Goal: Information Seeking & Learning: Learn about a topic

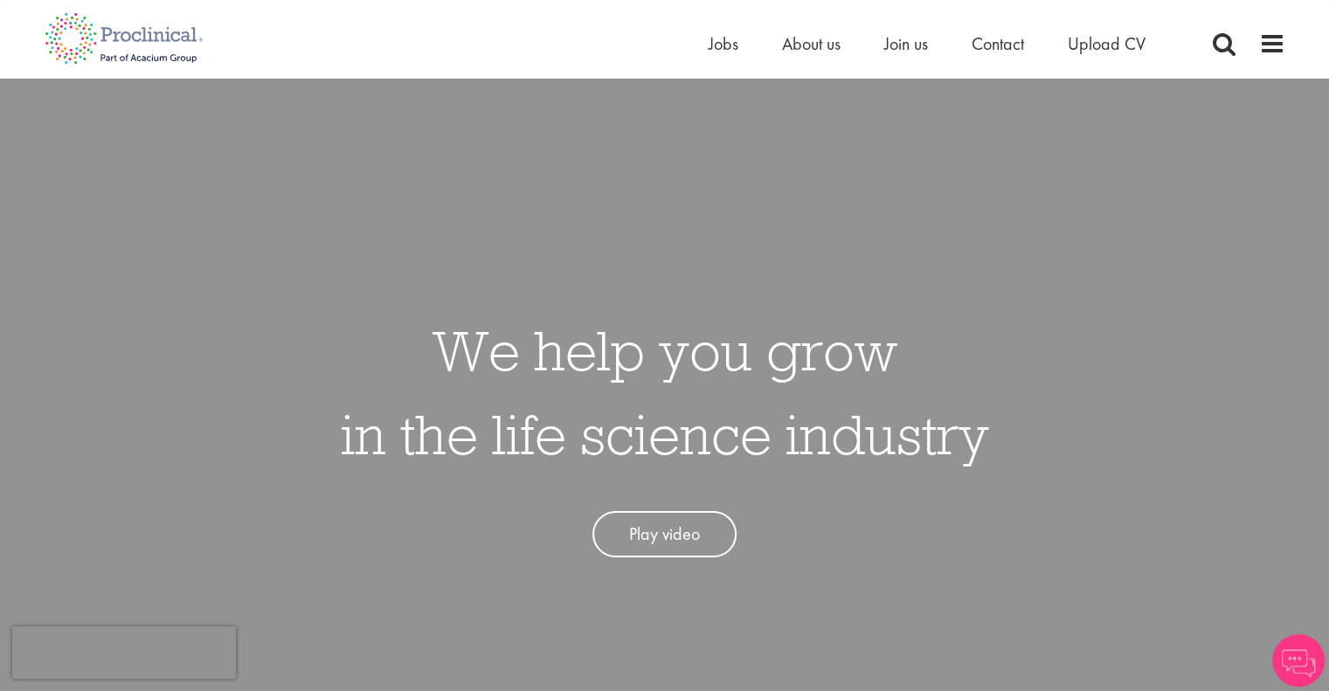
click at [700, 57] on div "Home Jobs About us Join us Contact Upload CV" at bounding box center [657, 33] width 1253 height 66
click at [718, 45] on span "Jobs" at bounding box center [723, 43] width 30 height 23
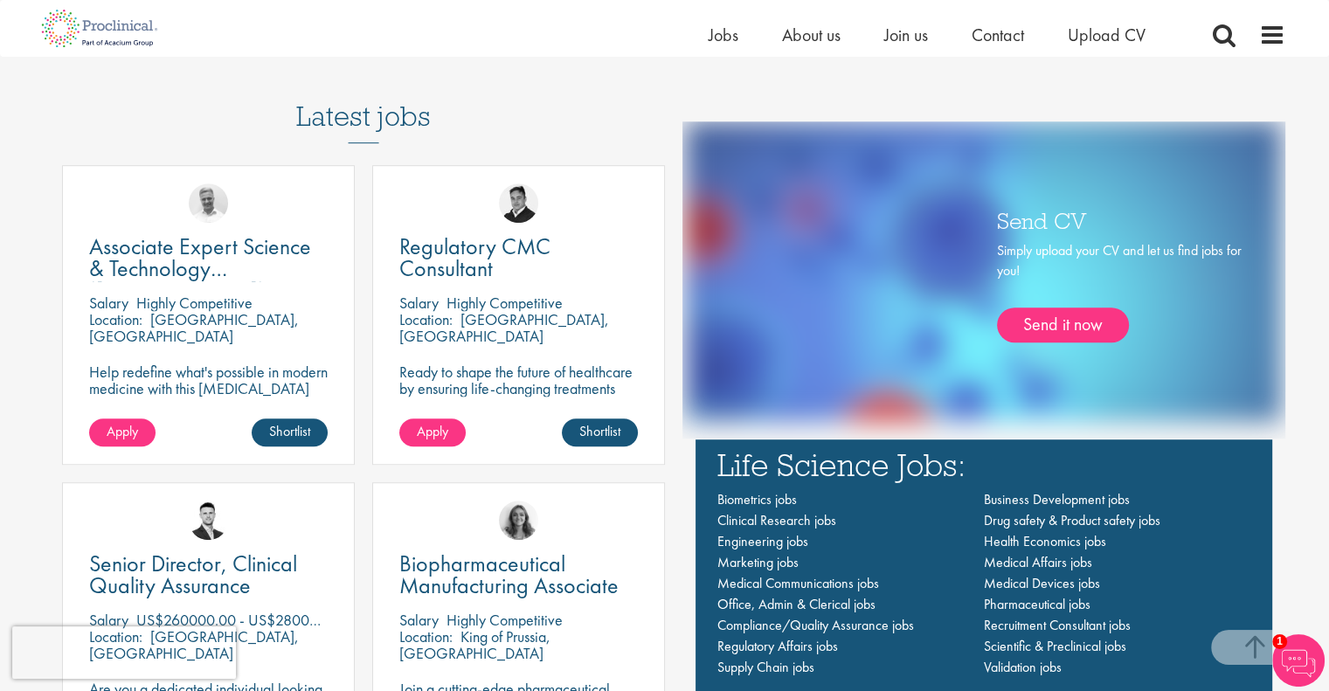
scroll to position [1223, 0]
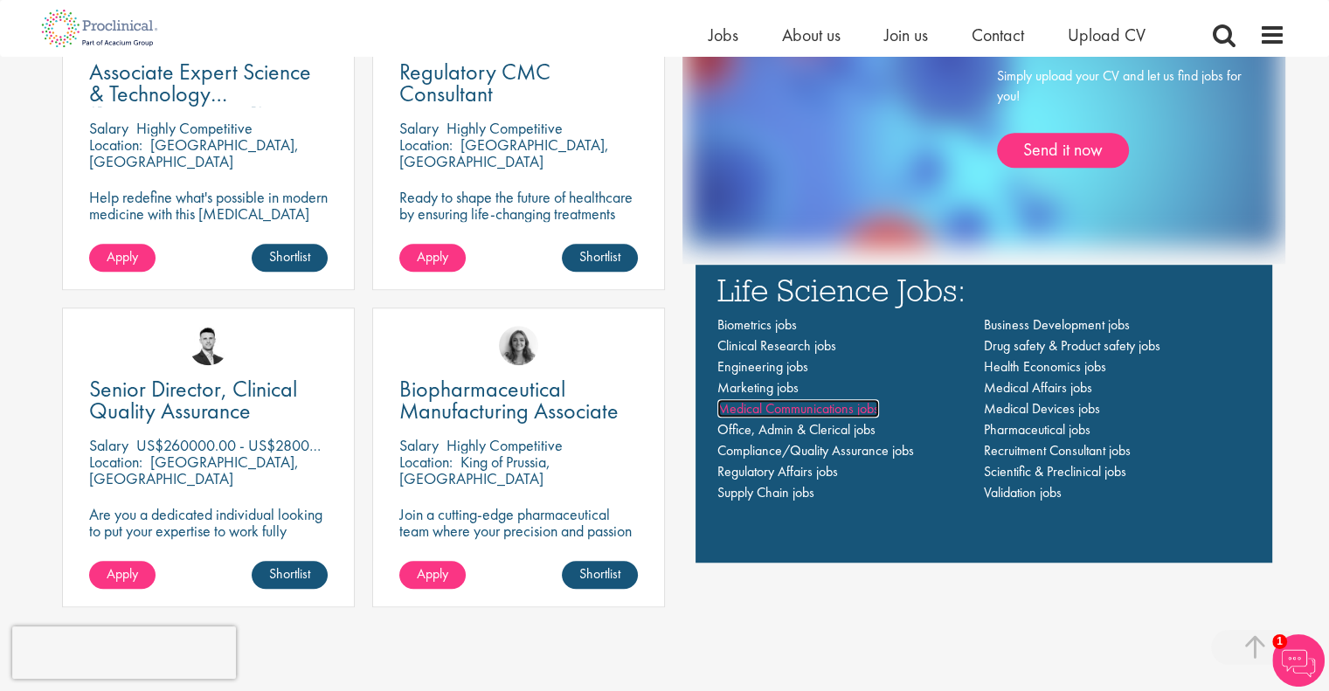
click at [822, 403] on span "Medical Communications jobs" at bounding box center [798, 408] width 162 height 18
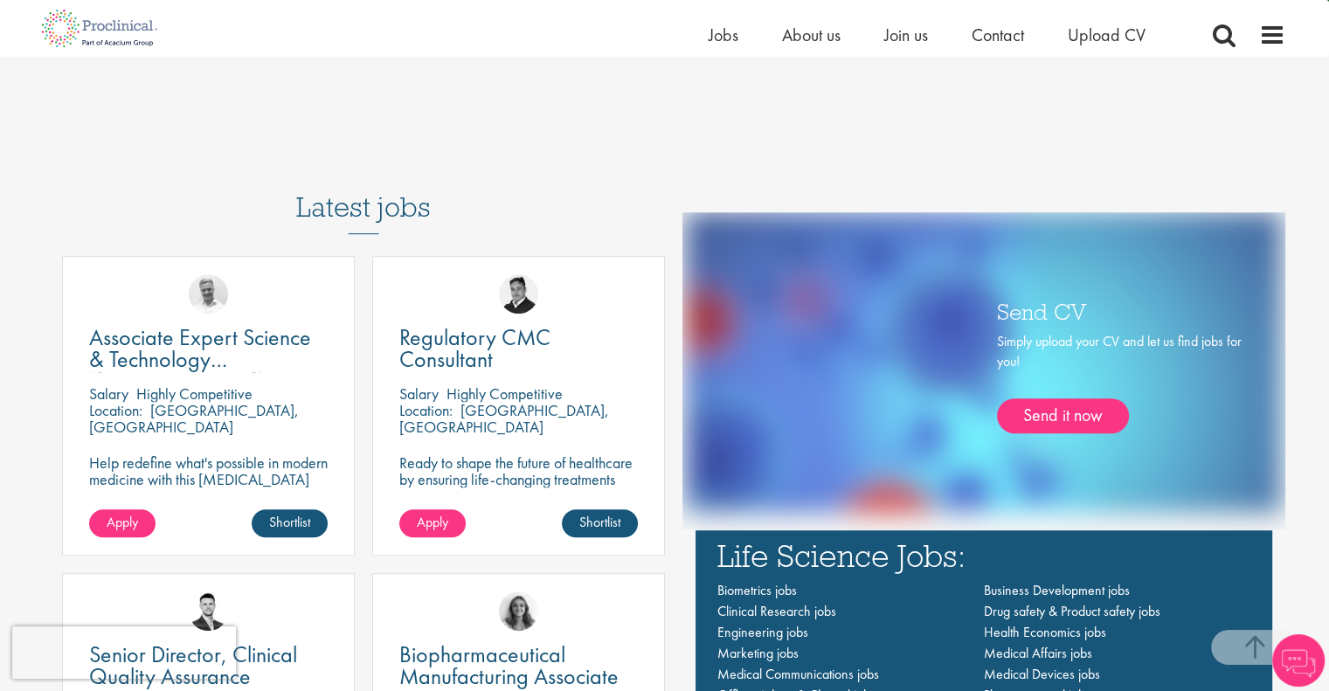
scroll to position [709, 0]
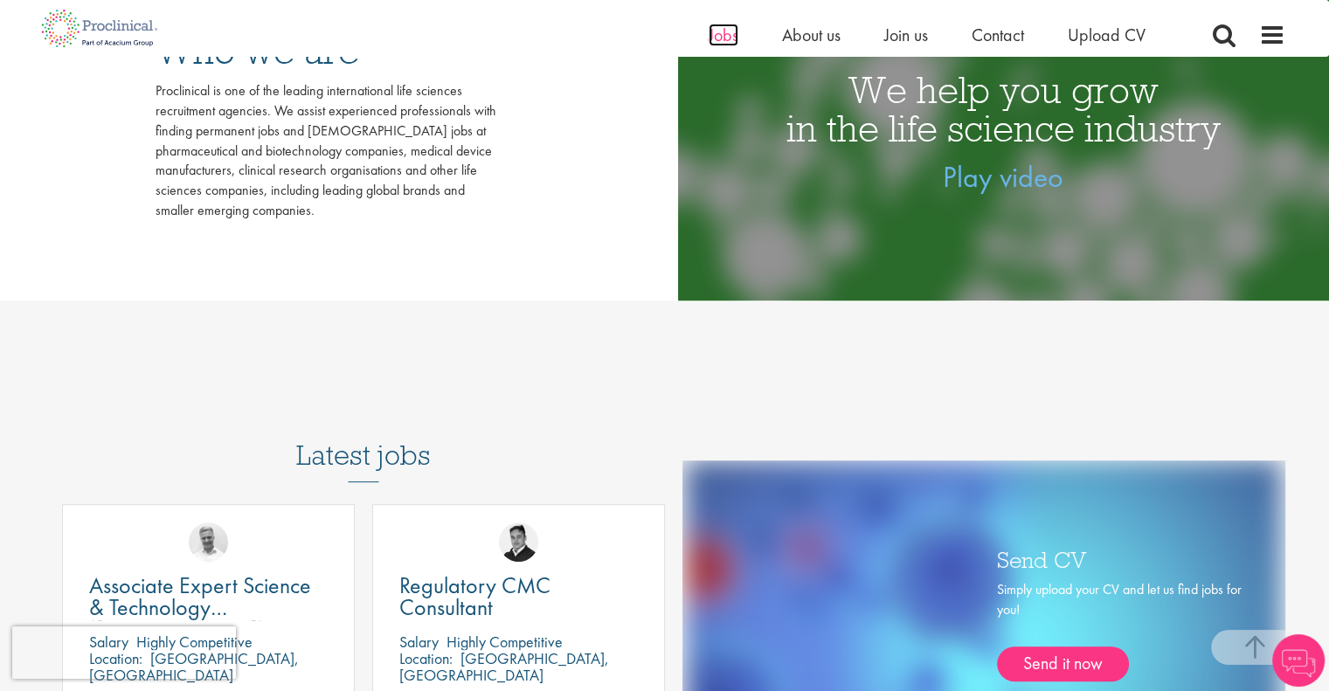
click at [727, 33] on span "Jobs" at bounding box center [723, 35] width 30 height 23
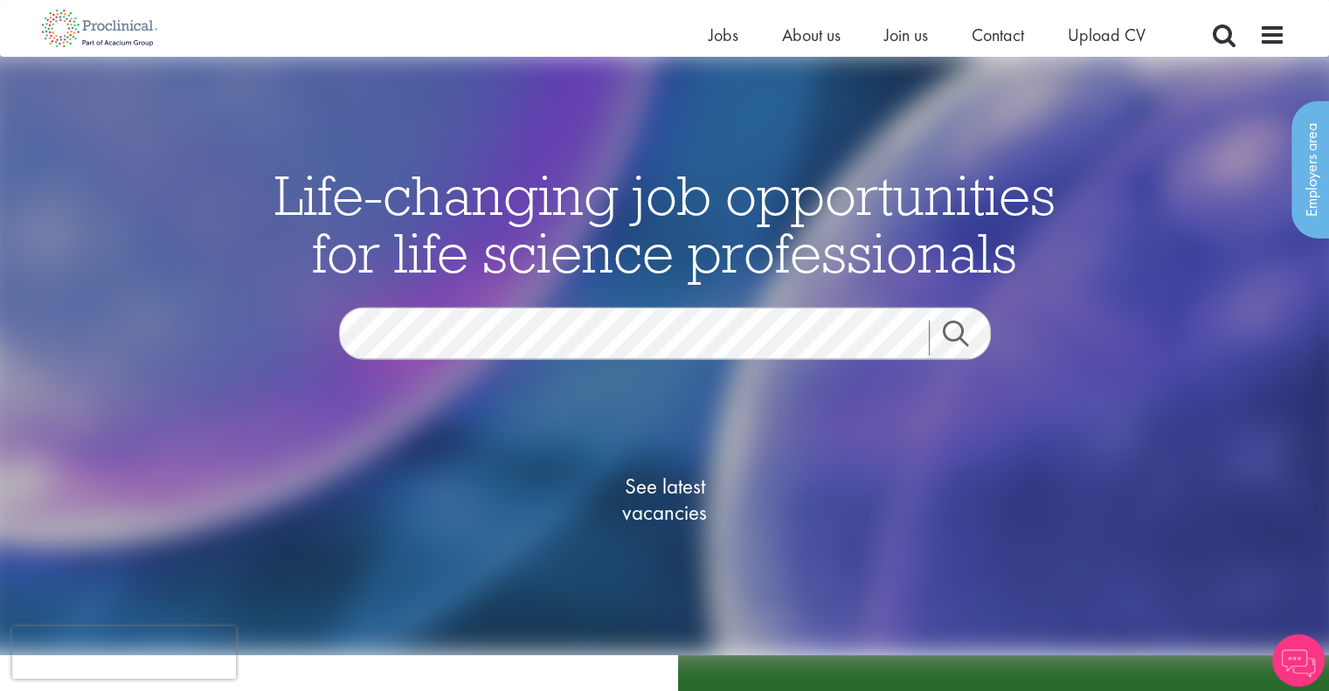
scroll to position [175, 0]
